Goal: Information Seeking & Learning: Compare options

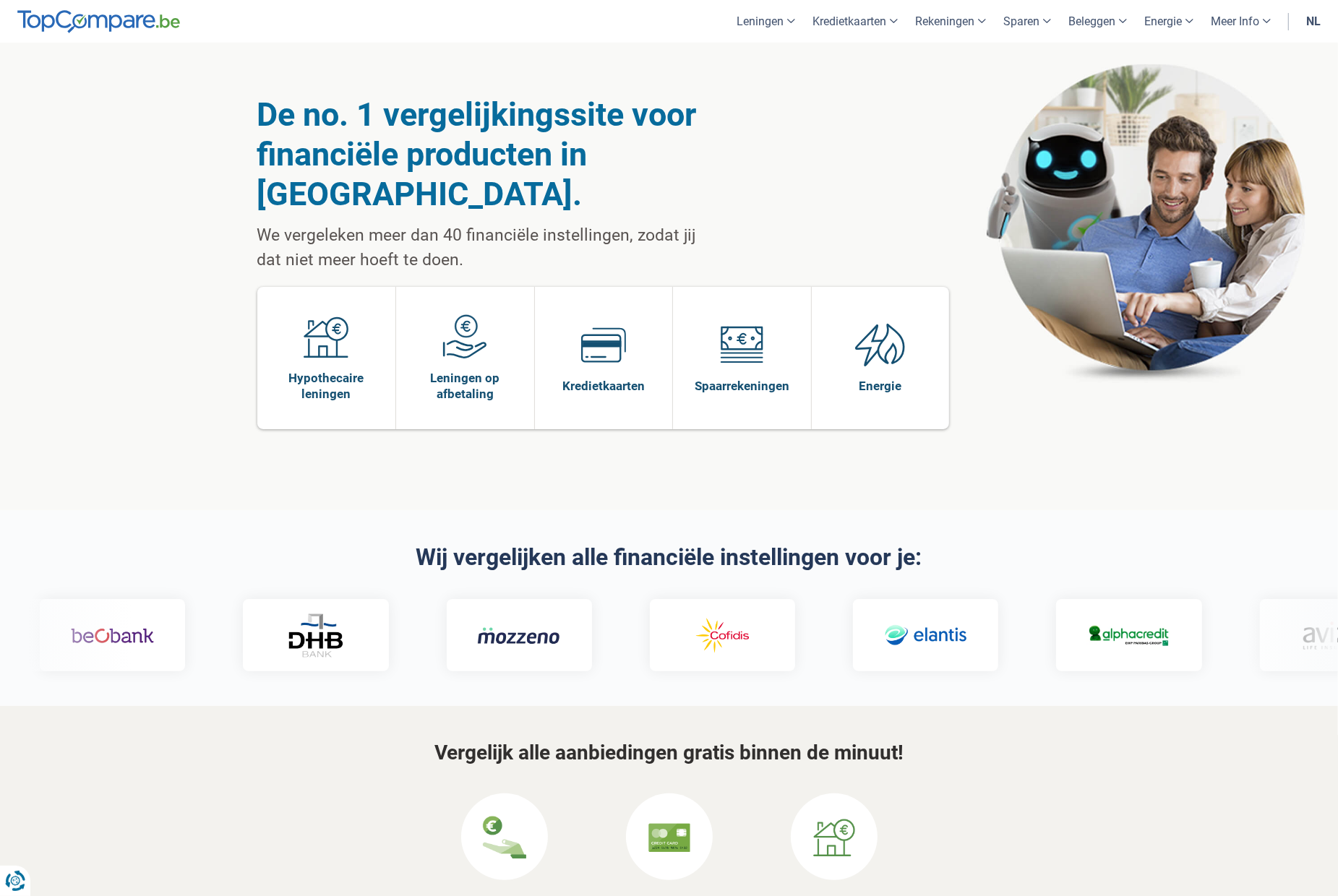
click at [1318, 23] on link "nl" at bounding box center [1314, 21] width 32 height 42
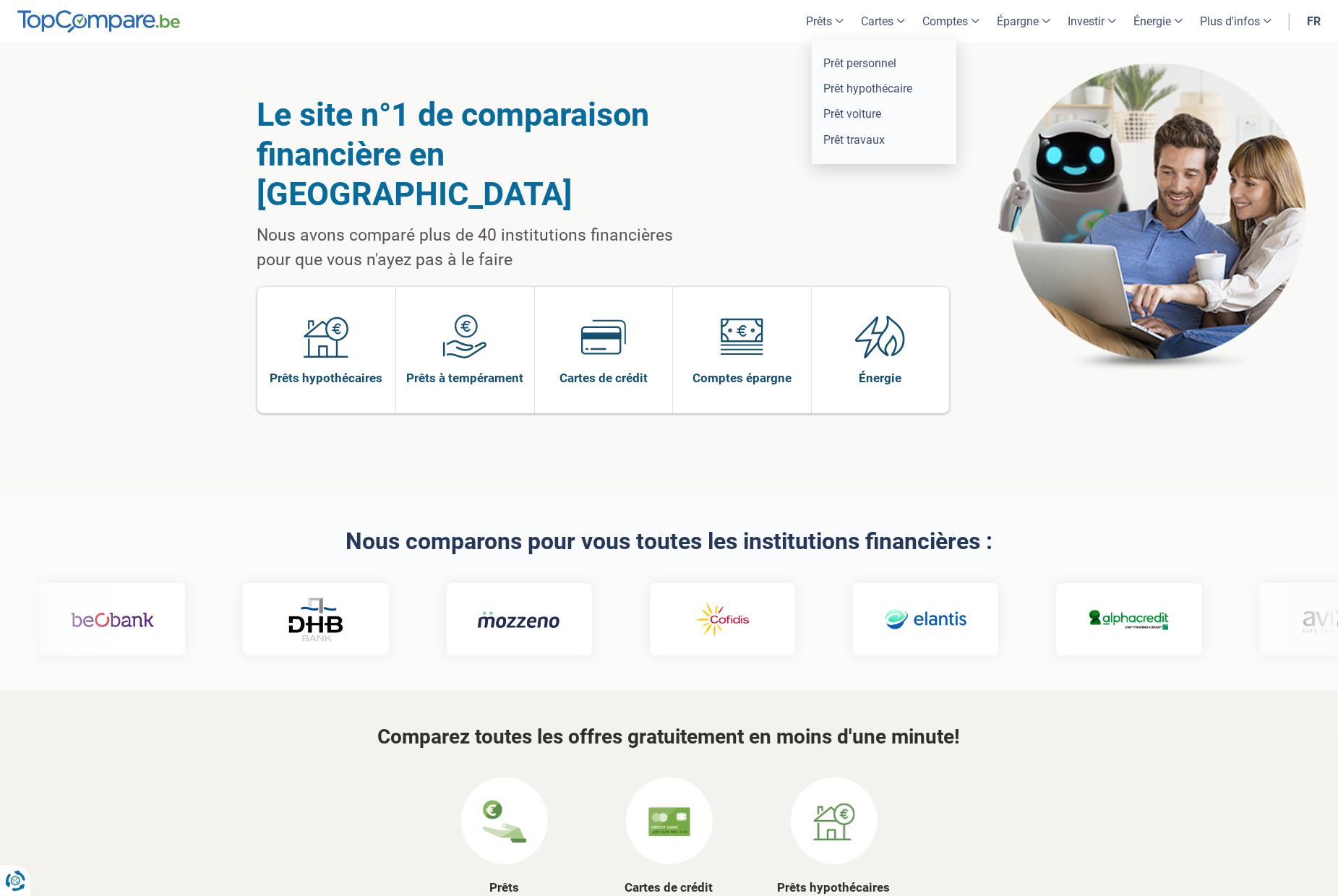
click at [828, 19] on link "Prêts" at bounding box center [825, 21] width 55 height 42
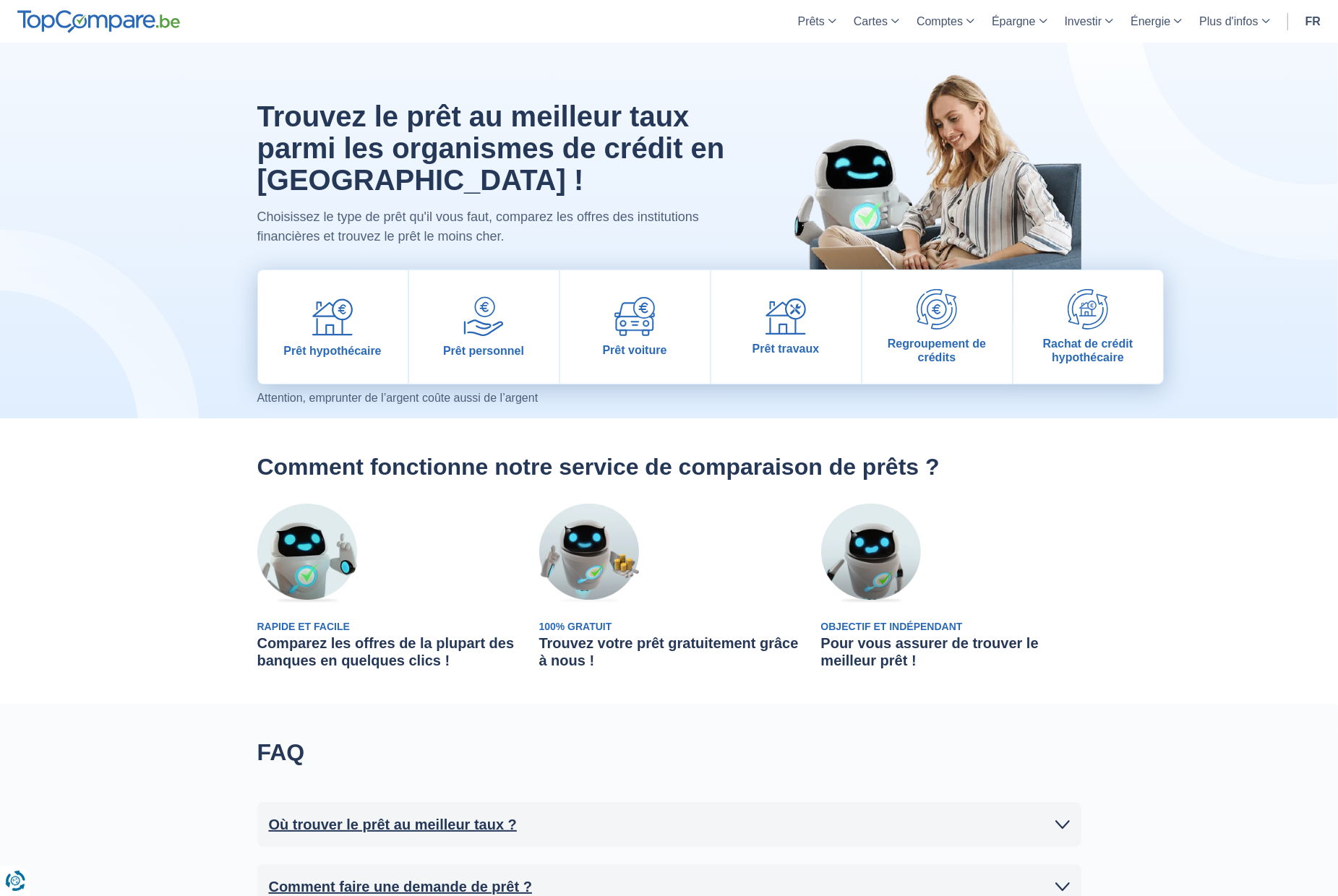
click at [849, 413] on div at bounding box center [669, 230] width 846 height 376
click at [1090, 605] on div "Objectif et Indépendant Pour vous assurer de trouver le meilleur prêt !" at bounding box center [951, 586] width 282 height 165
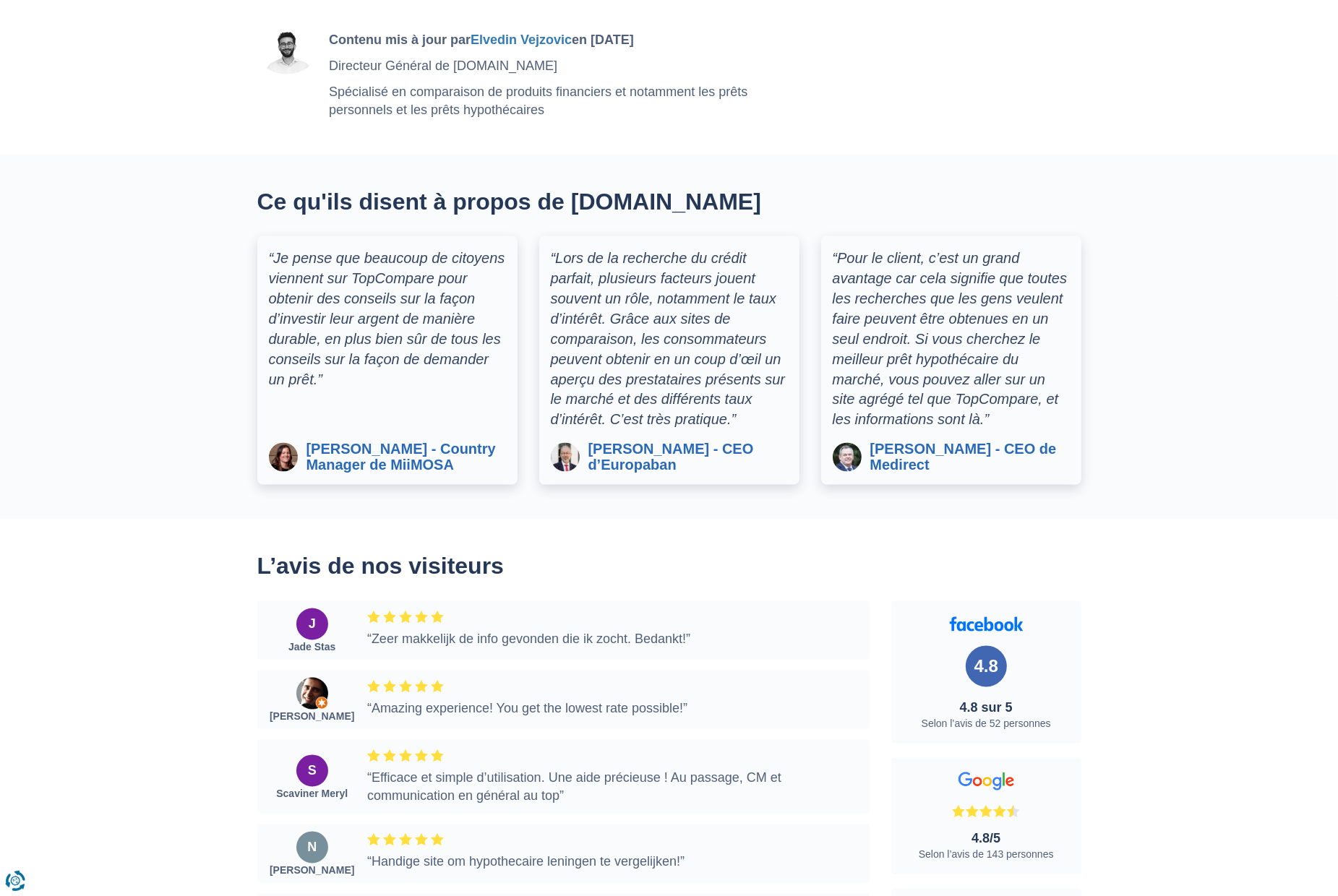
scroll to position [2265, 0]
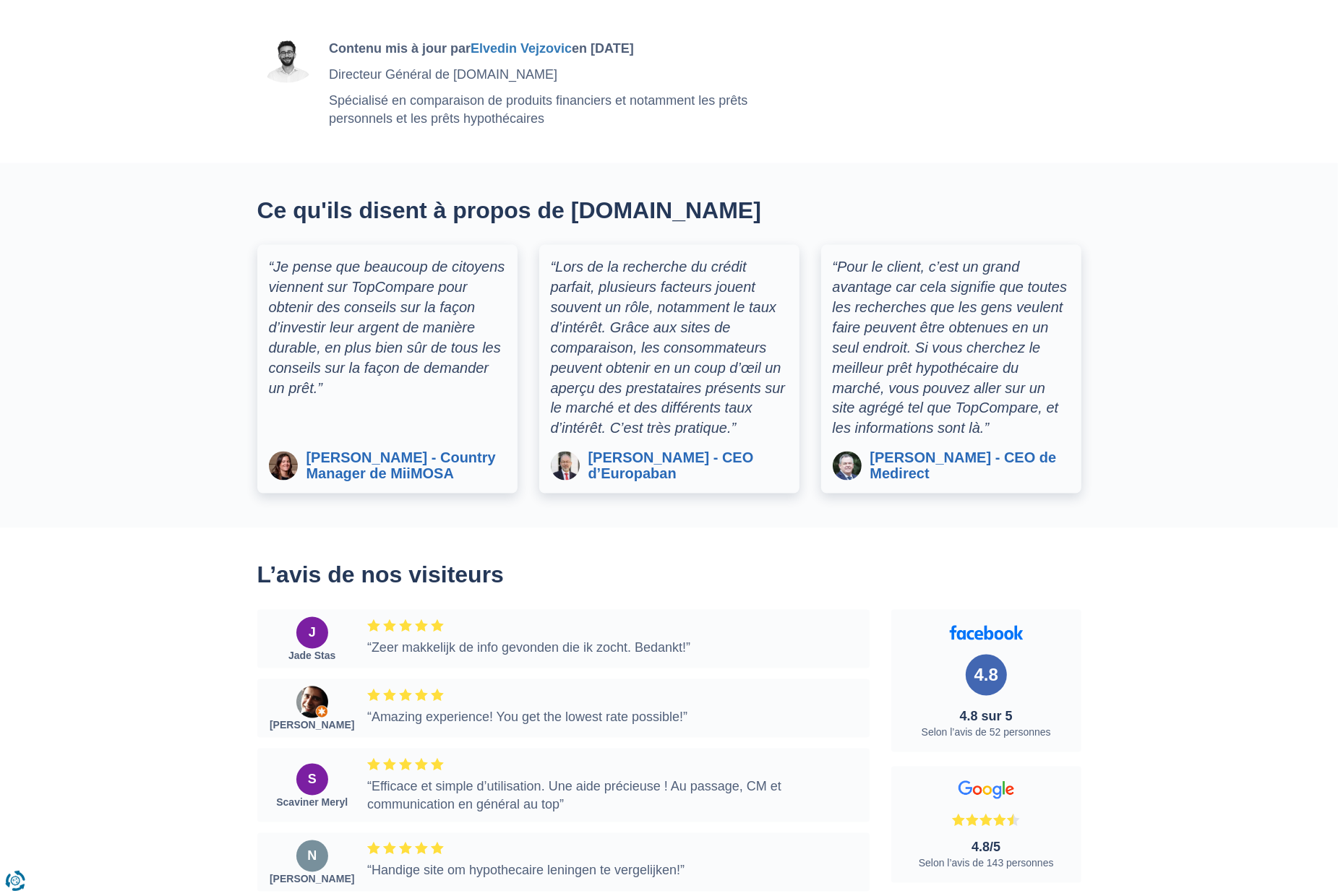
click at [347, 453] on span "[PERSON_NAME] - Country Manager de MiiMOSA" at bounding box center [406, 466] width 200 height 32
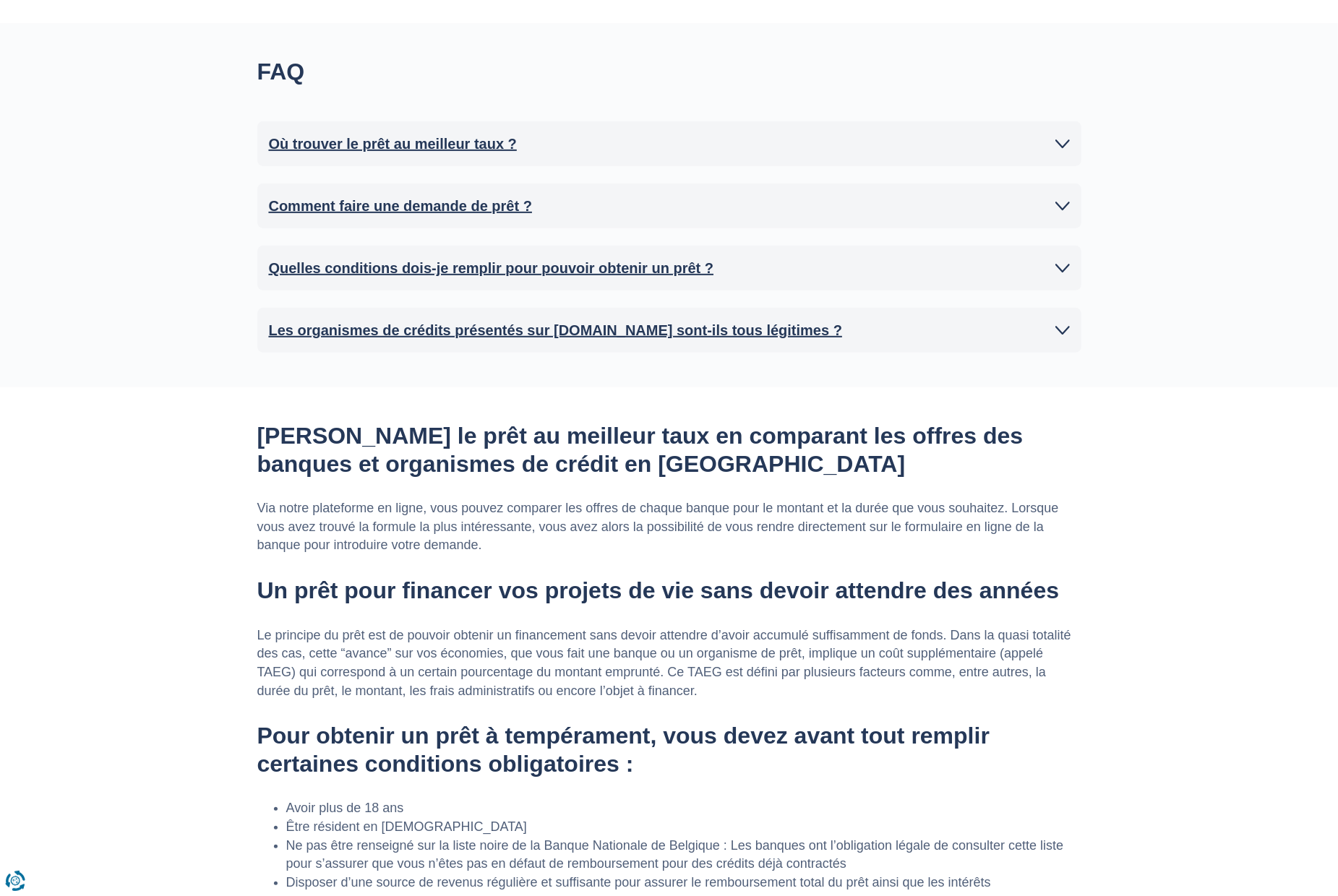
scroll to position [0, 0]
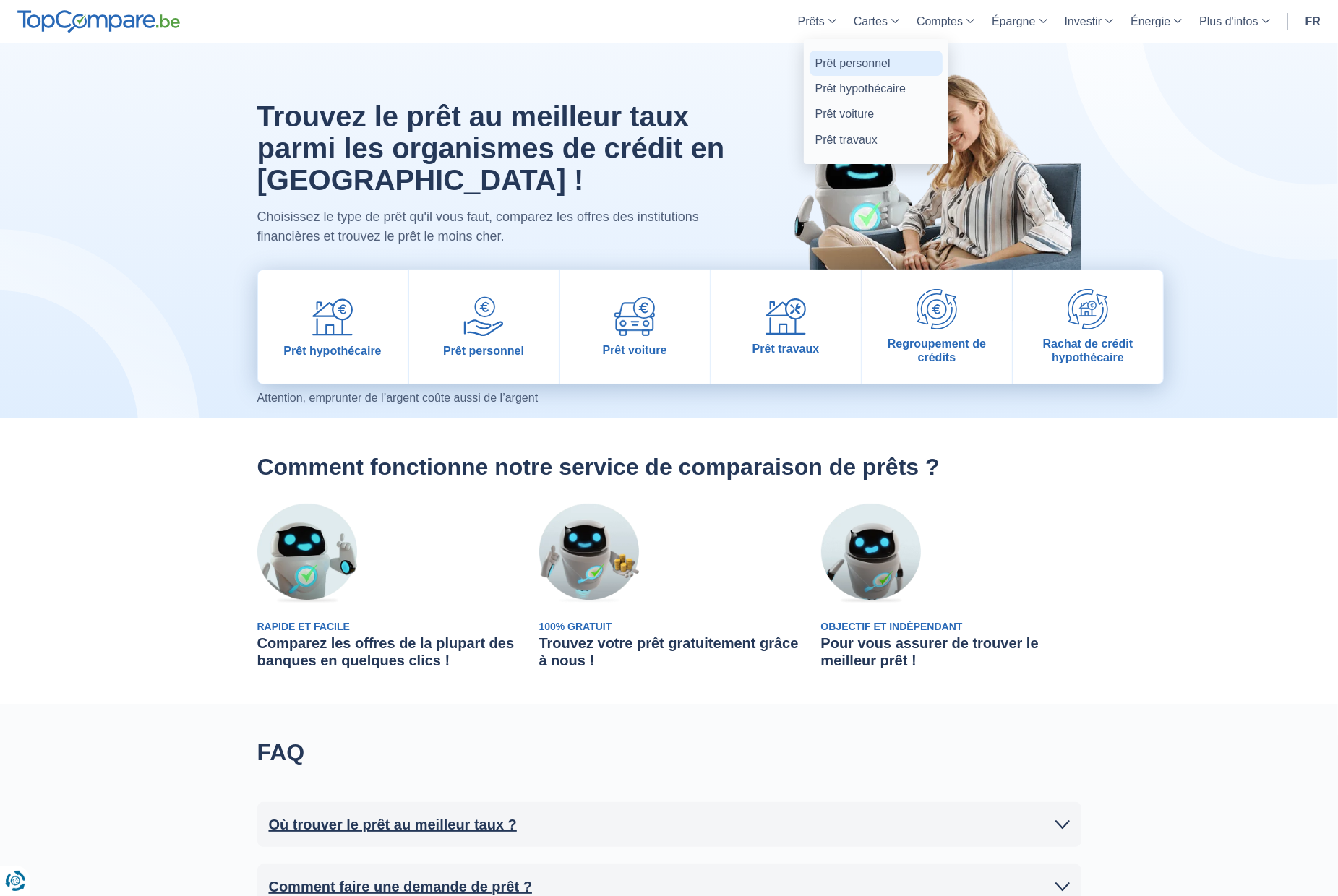
click at [841, 63] on link "Prêt personnel" at bounding box center [876, 63] width 133 height 25
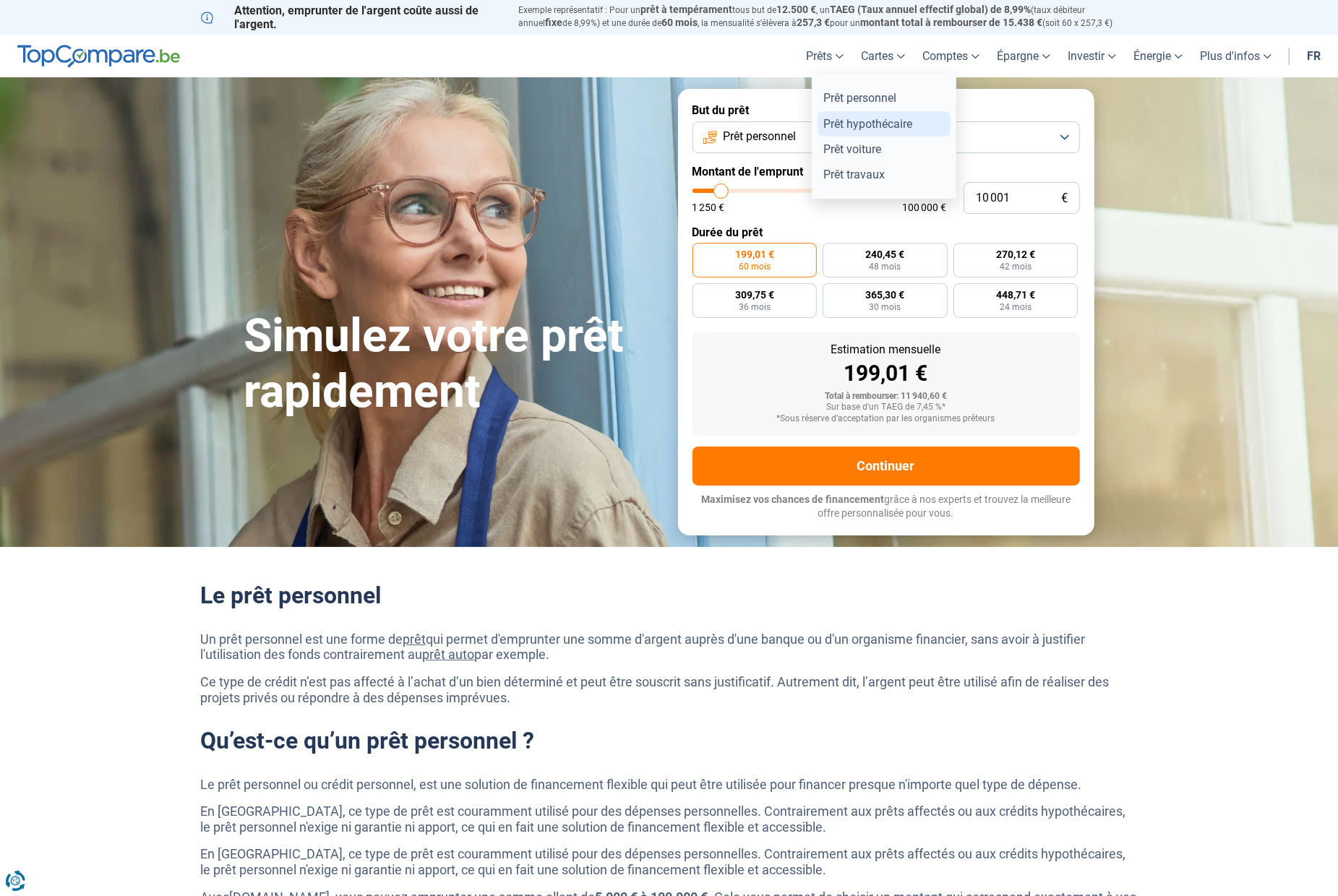
click at [846, 124] on link "Prêt hypothécaire" at bounding box center [884, 124] width 133 height 25
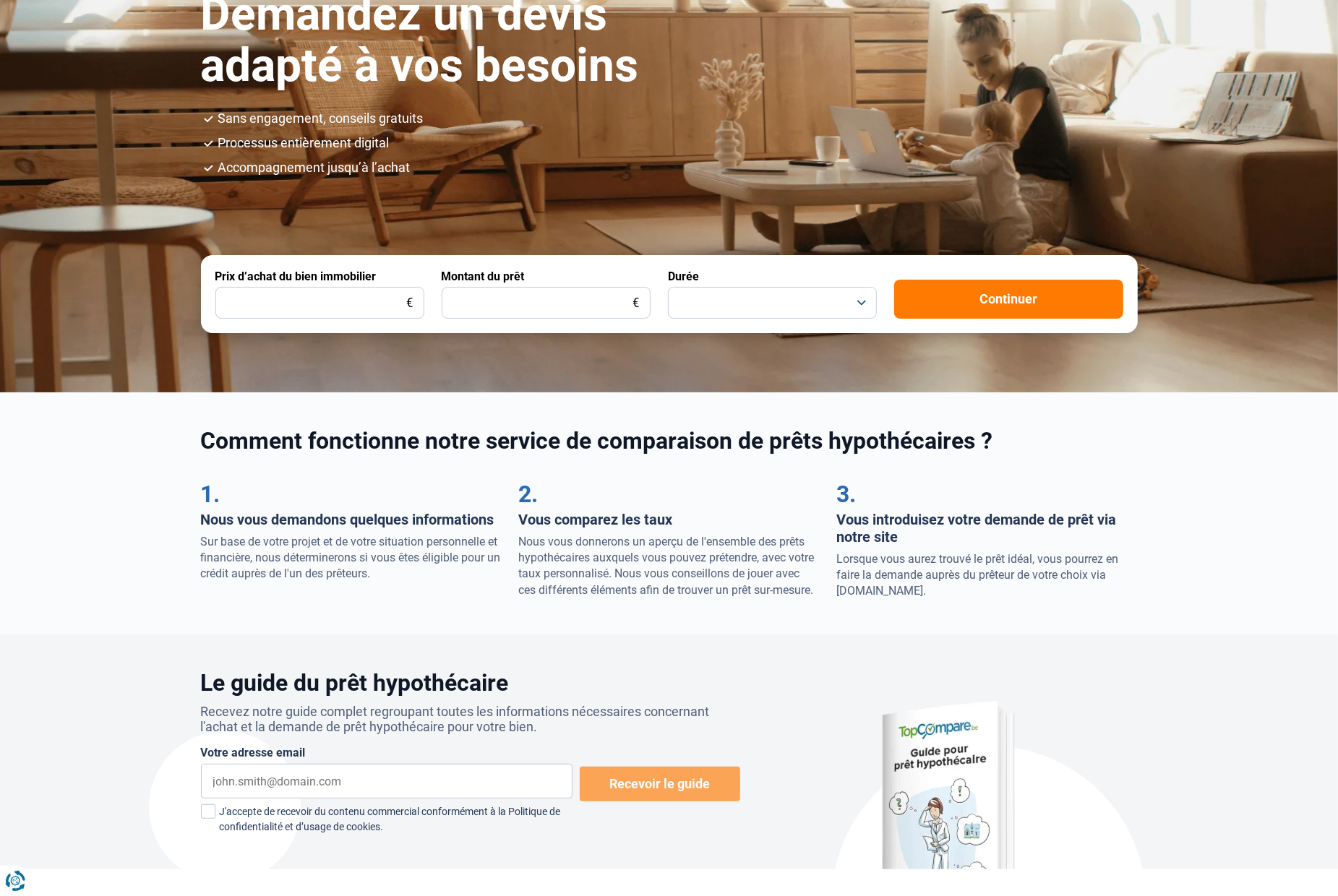
scroll to position [200, 0]
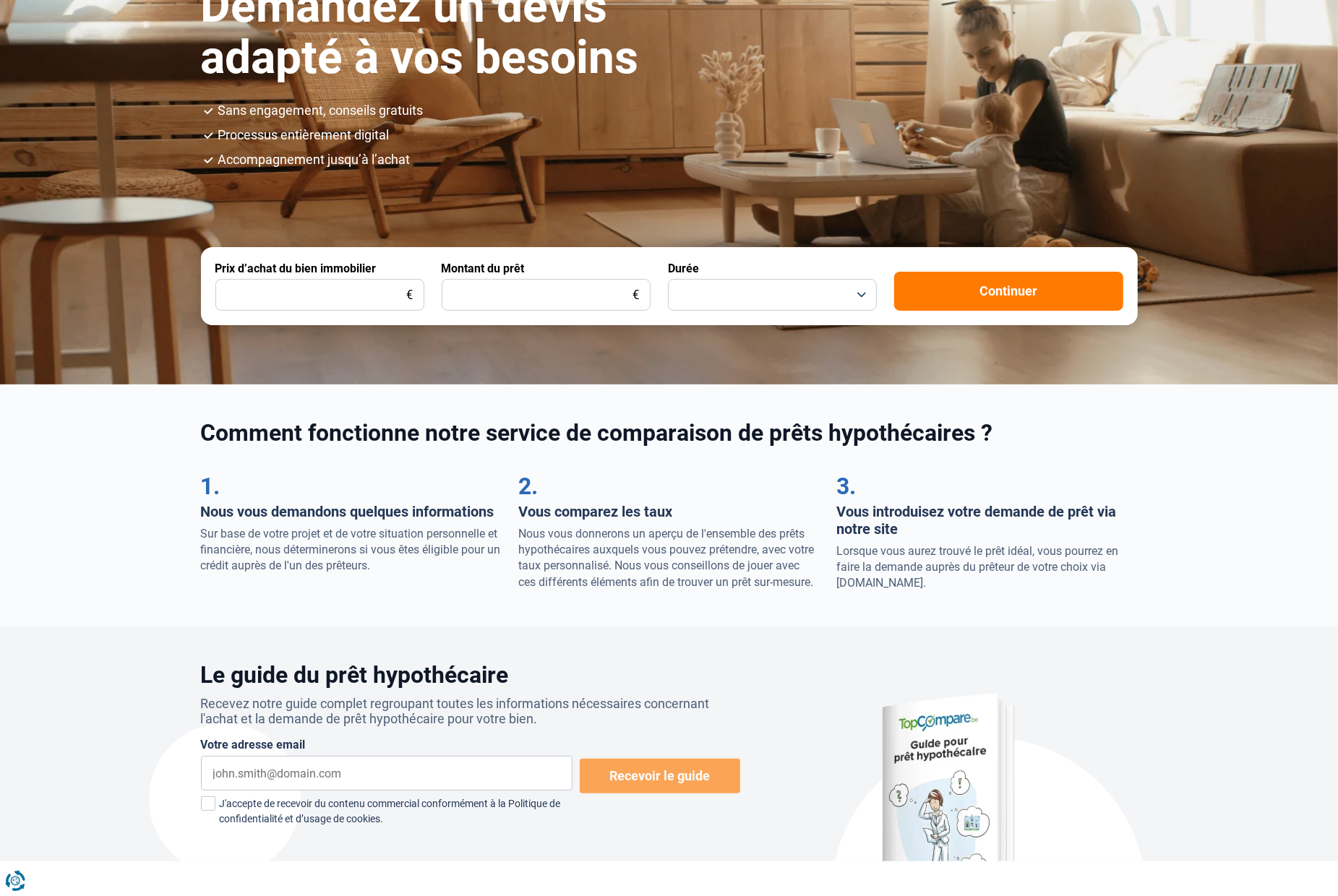
click at [528, 483] on span "2." at bounding box center [528, 486] width 20 height 27
